Goal: Task Accomplishment & Management: Manage account settings

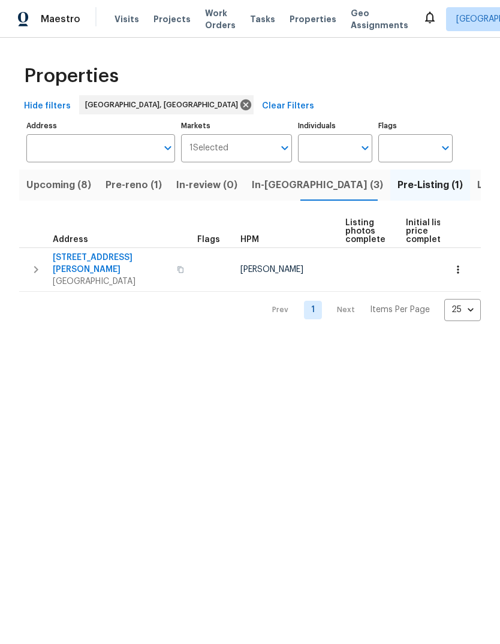
click at [63, 184] on span "Upcoming (8)" at bounding box center [58, 185] width 65 height 17
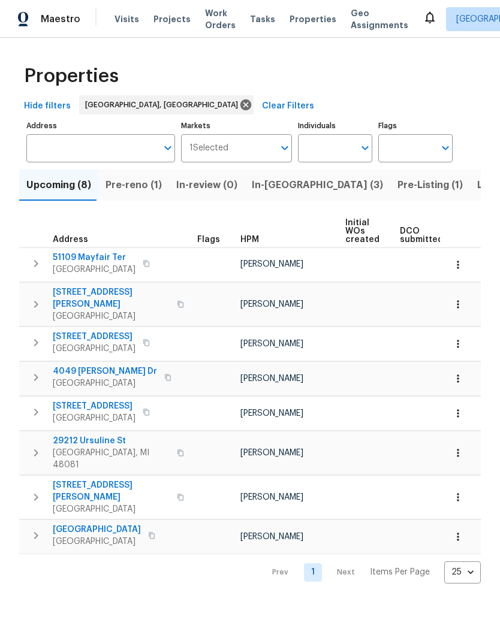
click at [137, 184] on span "Pre-reno (1)" at bounding box center [133, 185] width 56 height 17
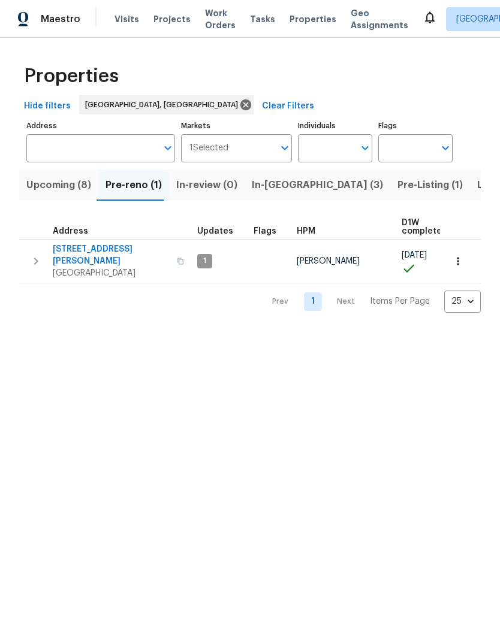
click at [200, 185] on span "In-review (0)" at bounding box center [206, 185] width 61 height 17
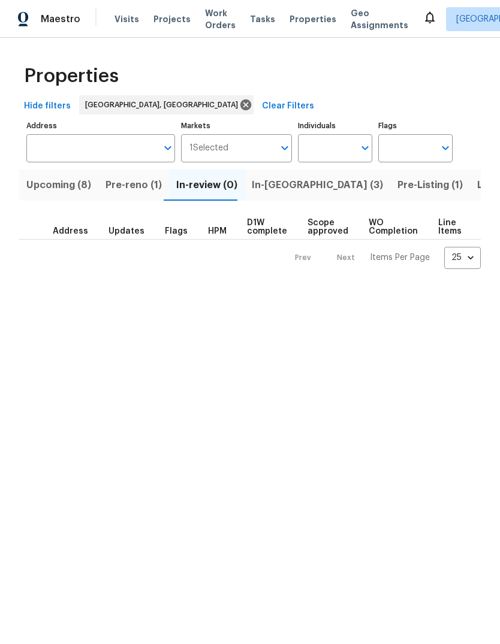
click at [397, 183] on span "Pre-Listing (1)" at bounding box center [429, 185] width 65 height 17
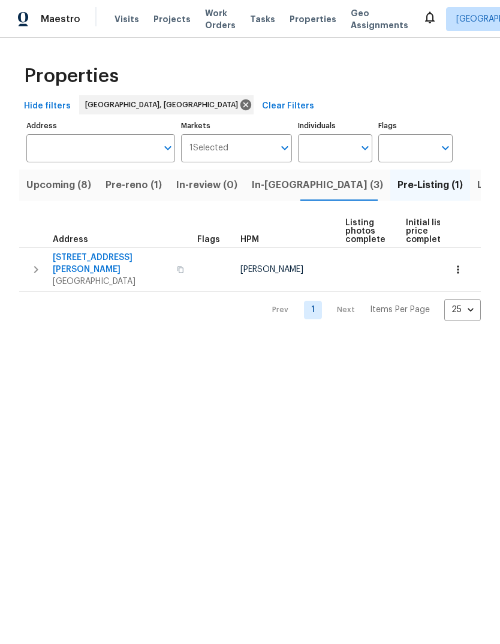
click at [296, 10] on div "Visits Projects Work Orders Tasks Properties Geo Assignments" at bounding box center [268, 19] width 308 height 24
click at [115, 14] on span "Visits" at bounding box center [126, 19] width 25 height 12
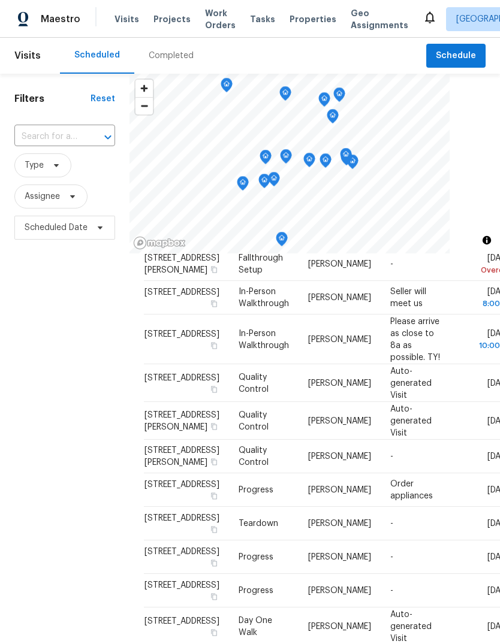
scroll to position [87, 0]
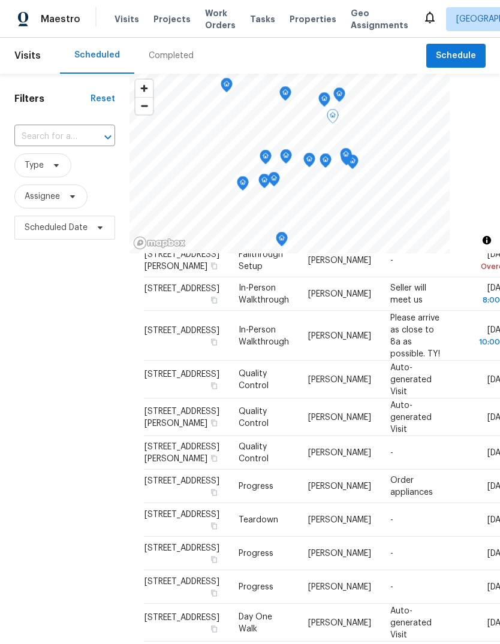
click at [0, 0] on span at bounding box center [0, 0] width 0 height 0
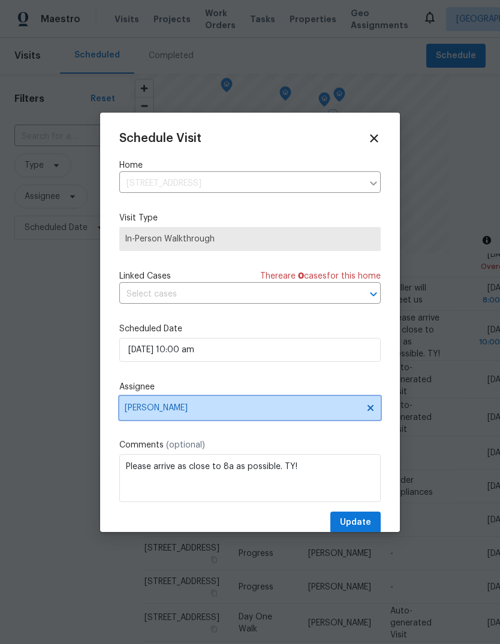
click at [211, 413] on span "[PERSON_NAME]" at bounding box center [242, 408] width 235 height 10
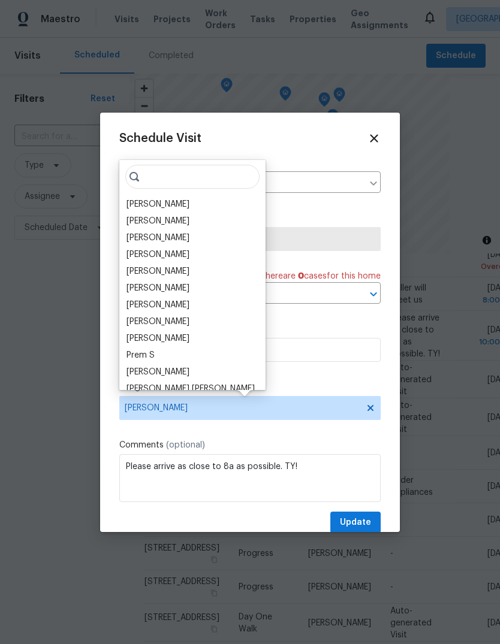
click at [158, 199] on div "[PERSON_NAME]" at bounding box center [157, 204] width 63 height 12
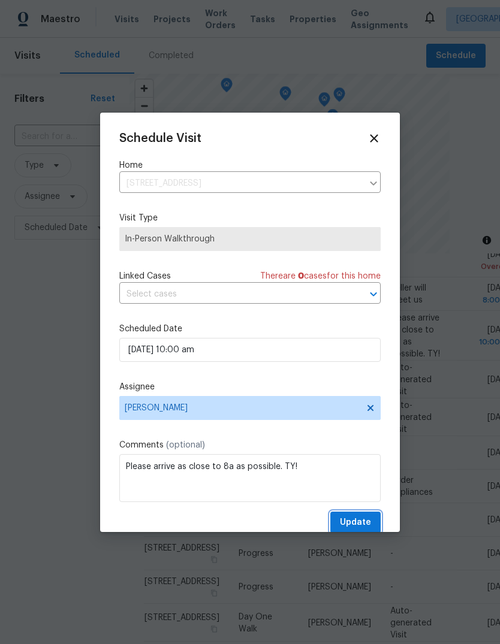
click at [359, 520] on span "Update" at bounding box center [355, 522] width 31 height 15
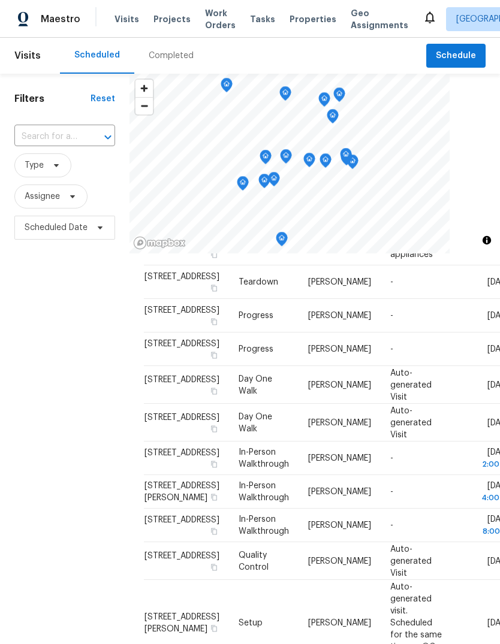
scroll to position [594, 0]
click at [0, 0] on icon at bounding box center [0, 0] width 0 height 0
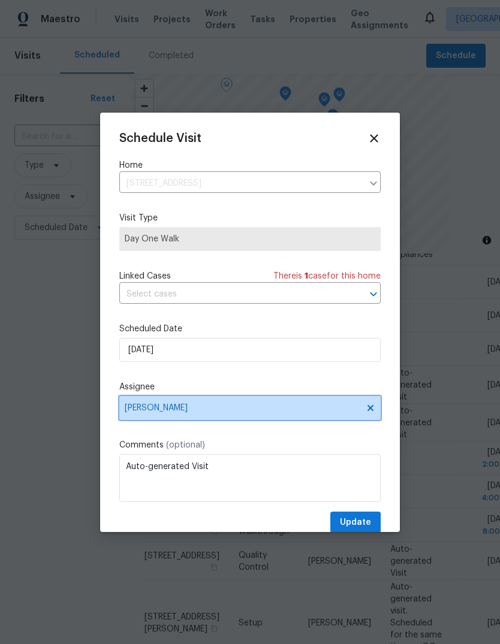
click at [199, 420] on span "[PERSON_NAME]" at bounding box center [249, 408] width 261 height 24
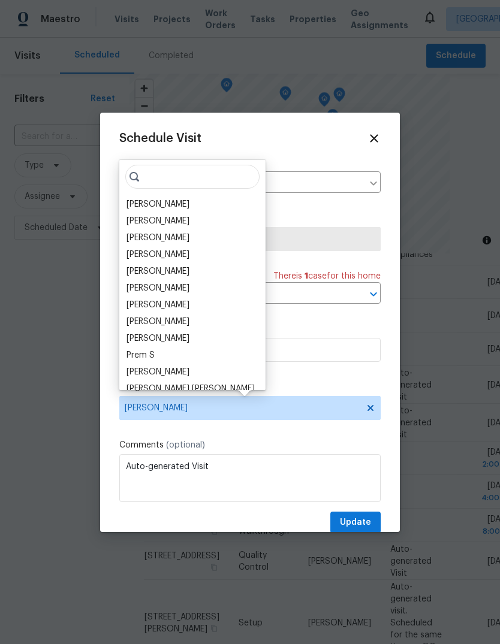
click at [173, 257] on div "[PERSON_NAME]" at bounding box center [157, 255] width 63 height 12
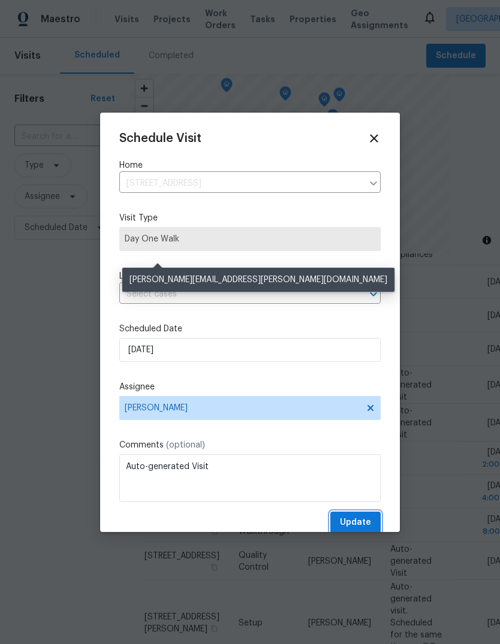
click at [355, 526] on span "Update" at bounding box center [355, 522] width 31 height 15
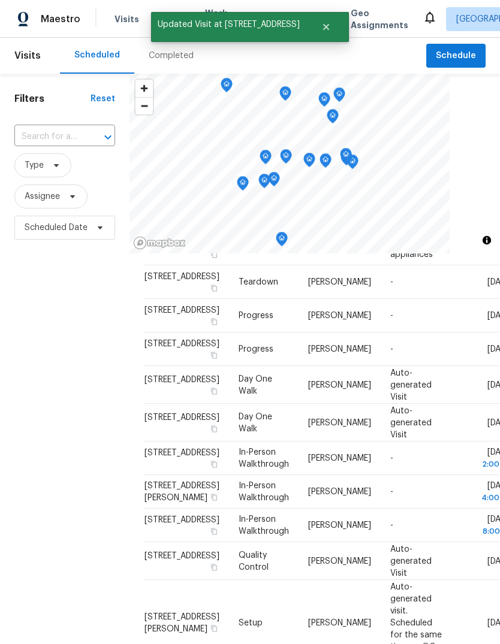
scroll to position [619, 0]
click at [0, 0] on icon at bounding box center [0, 0] width 0 height 0
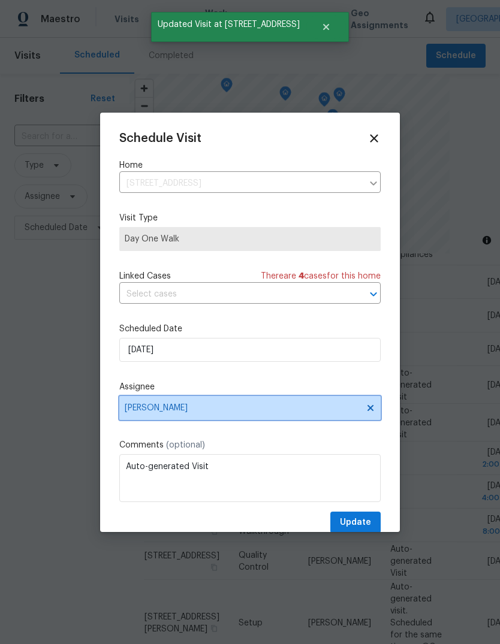
click at [216, 408] on span "[PERSON_NAME]" at bounding box center [242, 408] width 235 height 10
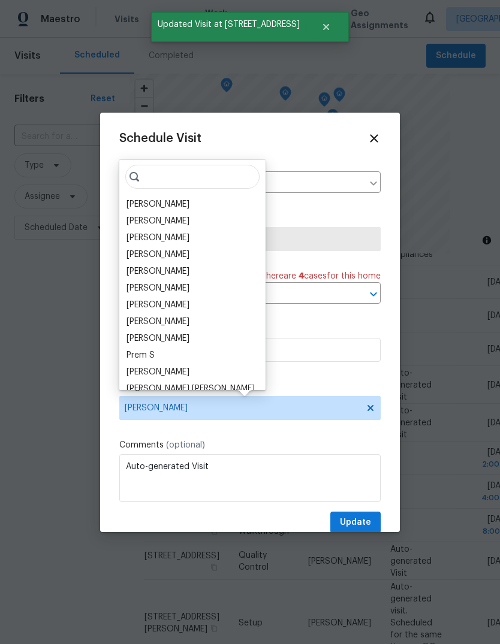
click at [177, 253] on div "[PERSON_NAME]" at bounding box center [157, 255] width 63 height 12
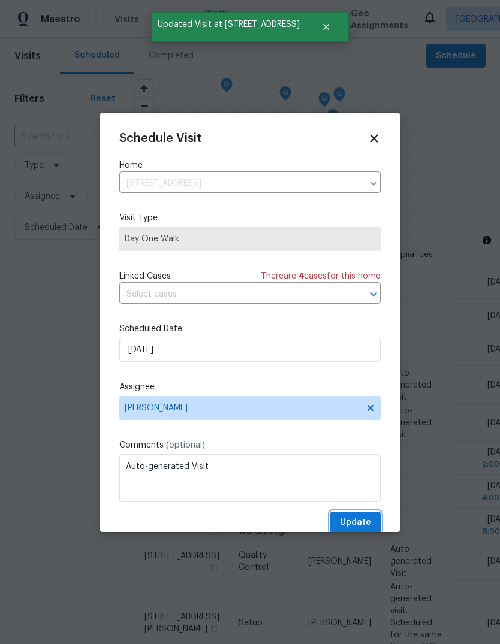
click at [367, 522] on span "Update" at bounding box center [355, 522] width 31 height 15
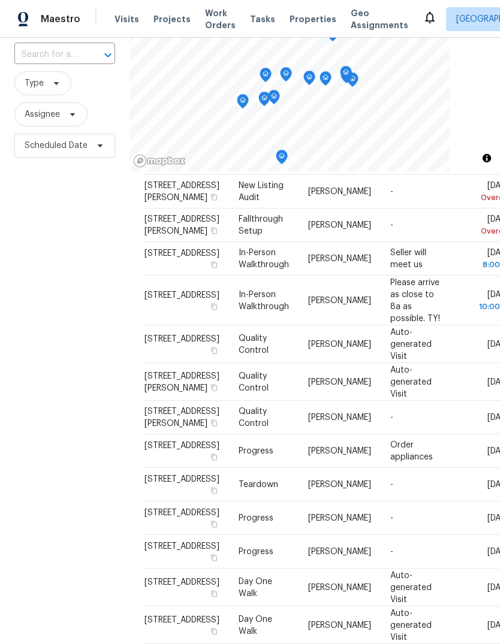
scroll to position [41, 0]
click at [0, 0] on icon at bounding box center [0, 0] width 0 height 0
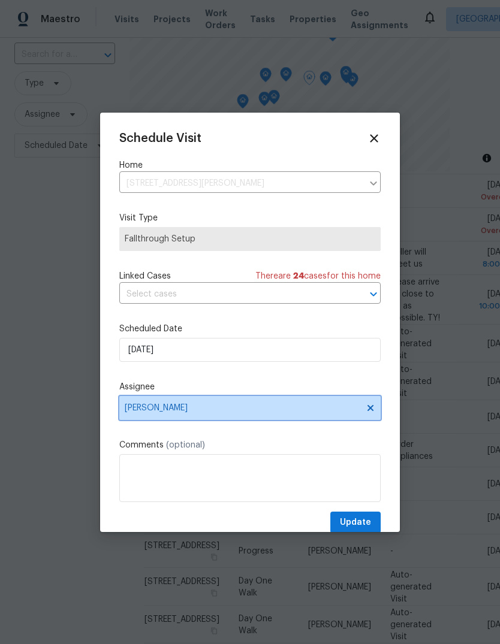
click at [183, 403] on span "[PERSON_NAME]" at bounding box center [249, 408] width 261 height 24
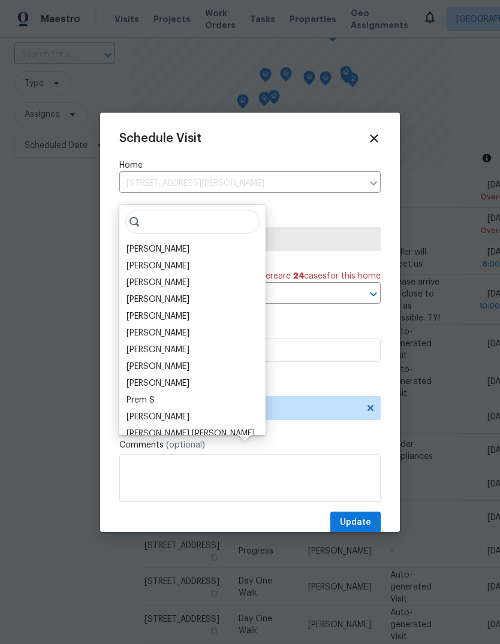
click at [157, 310] on div "[PERSON_NAME]" at bounding box center [157, 316] width 63 height 12
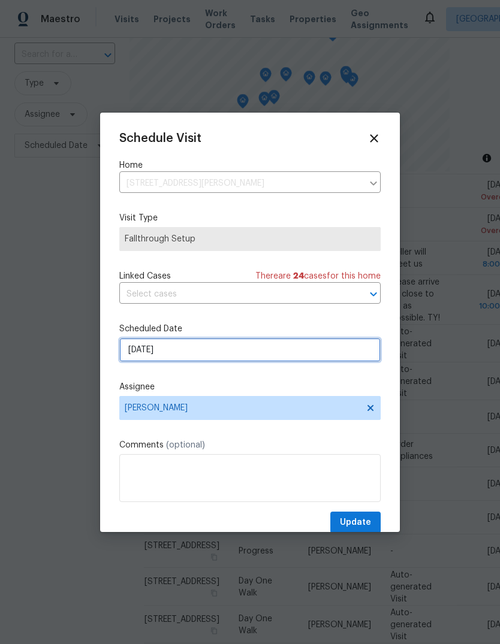
click at [214, 353] on input "[DATE]" at bounding box center [249, 350] width 261 height 24
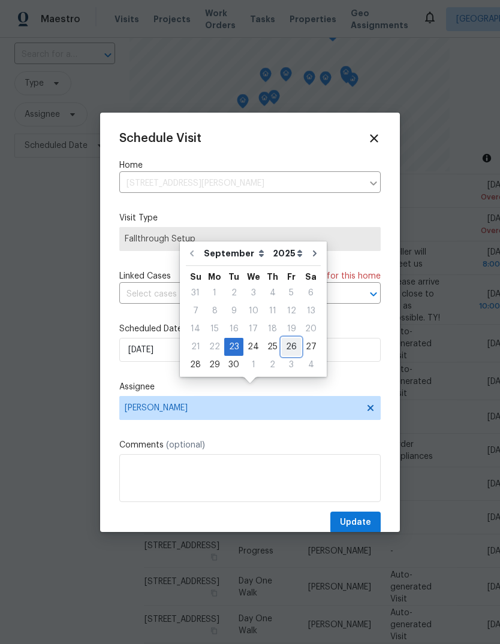
click at [287, 338] on div "26" at bounding box center [291, 346] width 19 height 17
type input "[DATE]"
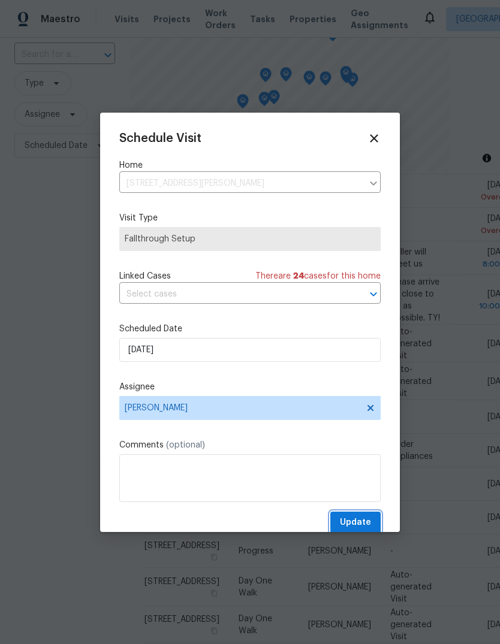
click at [355, 525] on span "Update" at bounding box center [355, 522] width 31 height 15
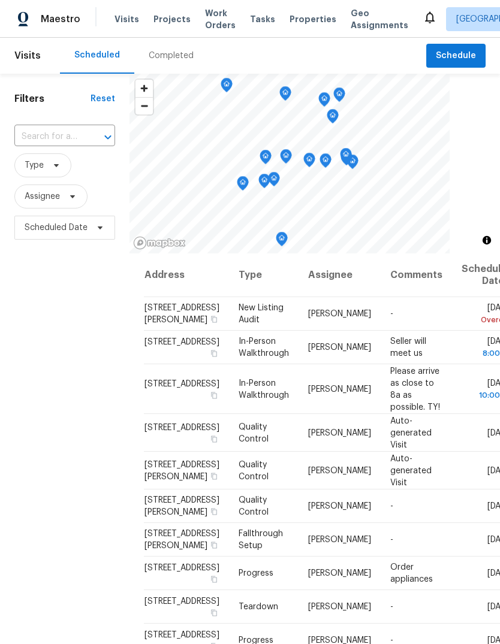
scroll to position [0, 0]
